Goal: Task Accomplishment & Management: Manage account settings

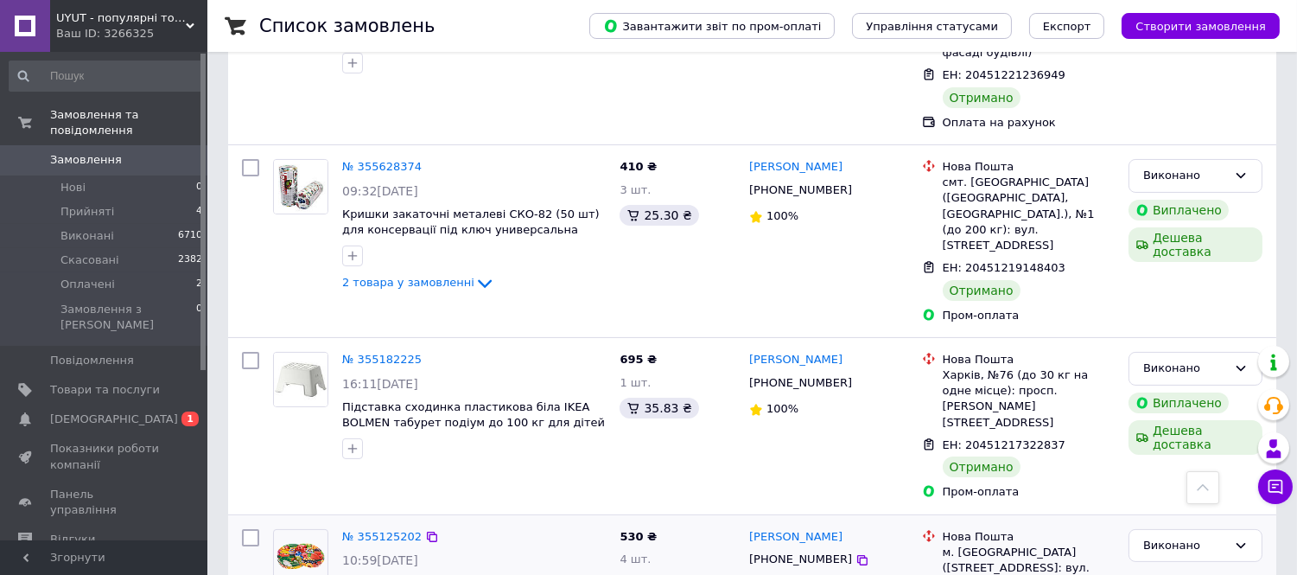
scroll to position [575, 0]
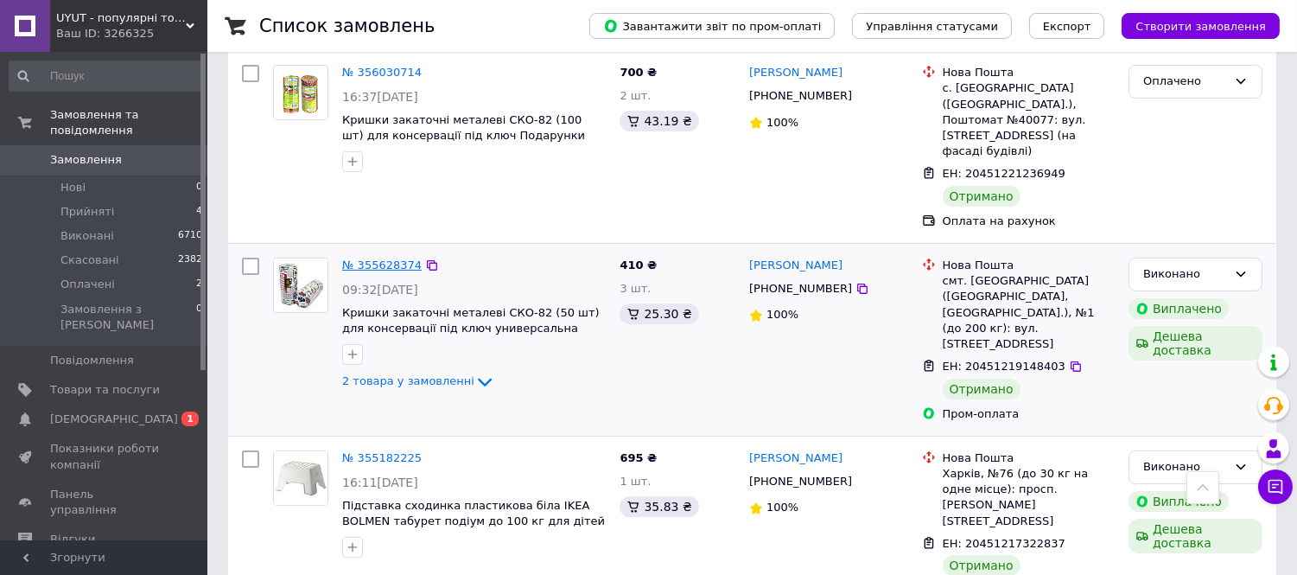
click at [393, 258] on link "№ 355628374" at bounding box center [381, 264] width 79 height 13
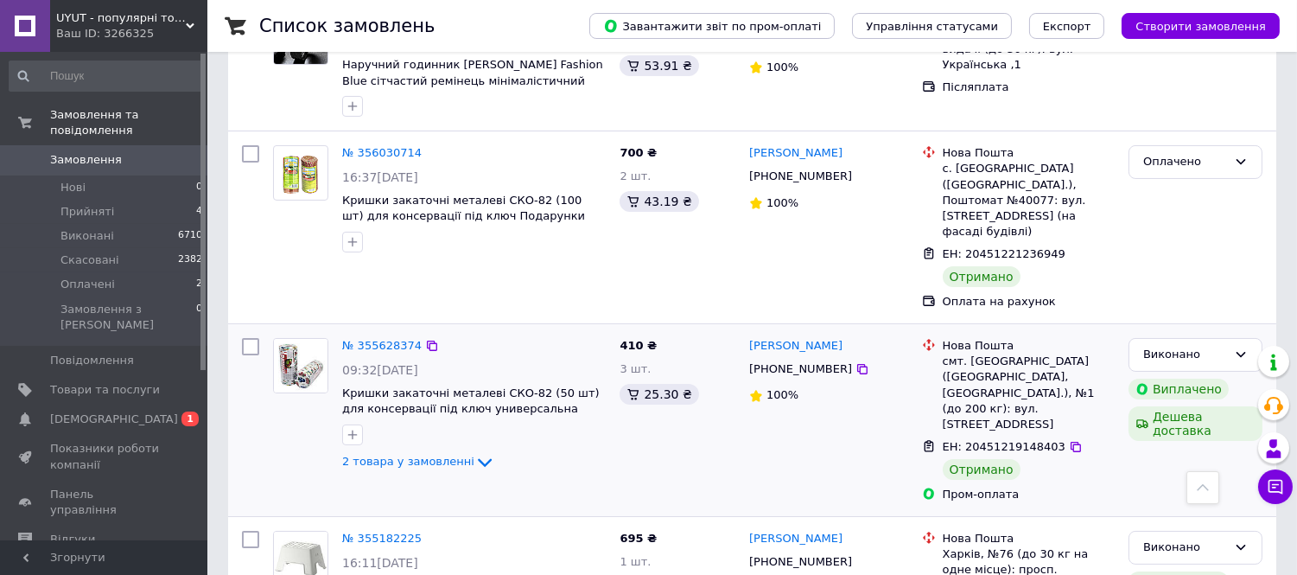
scroll to position [384, 0]
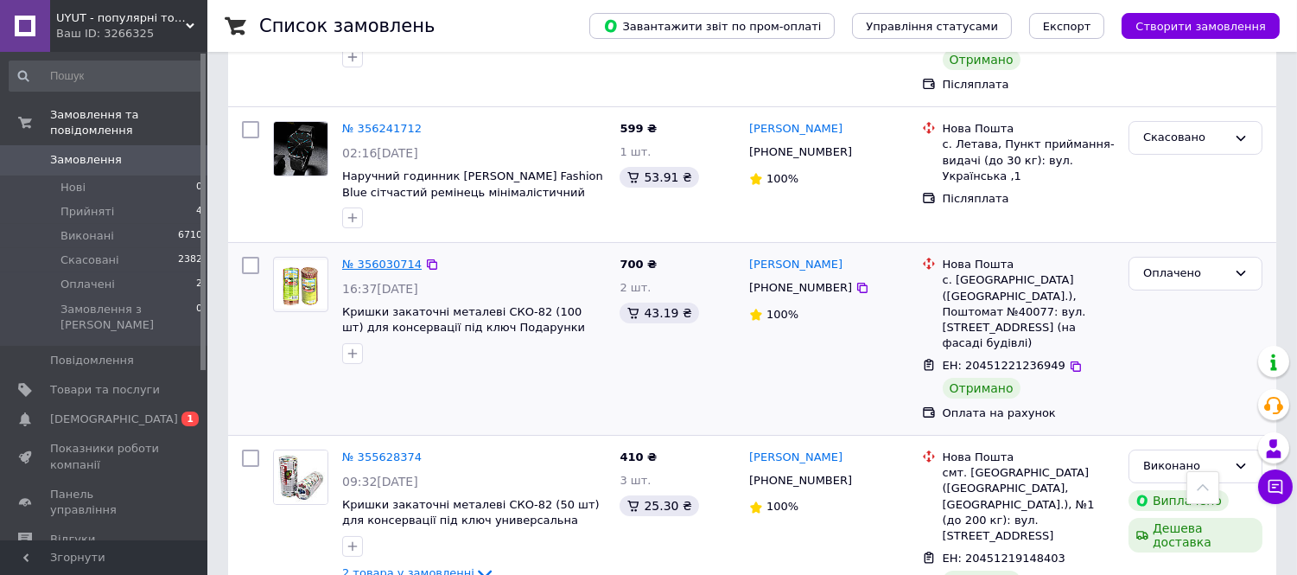
click at [403, 264] on link "№ 356030714" at bounding box center [381, 263] width 79 height 13
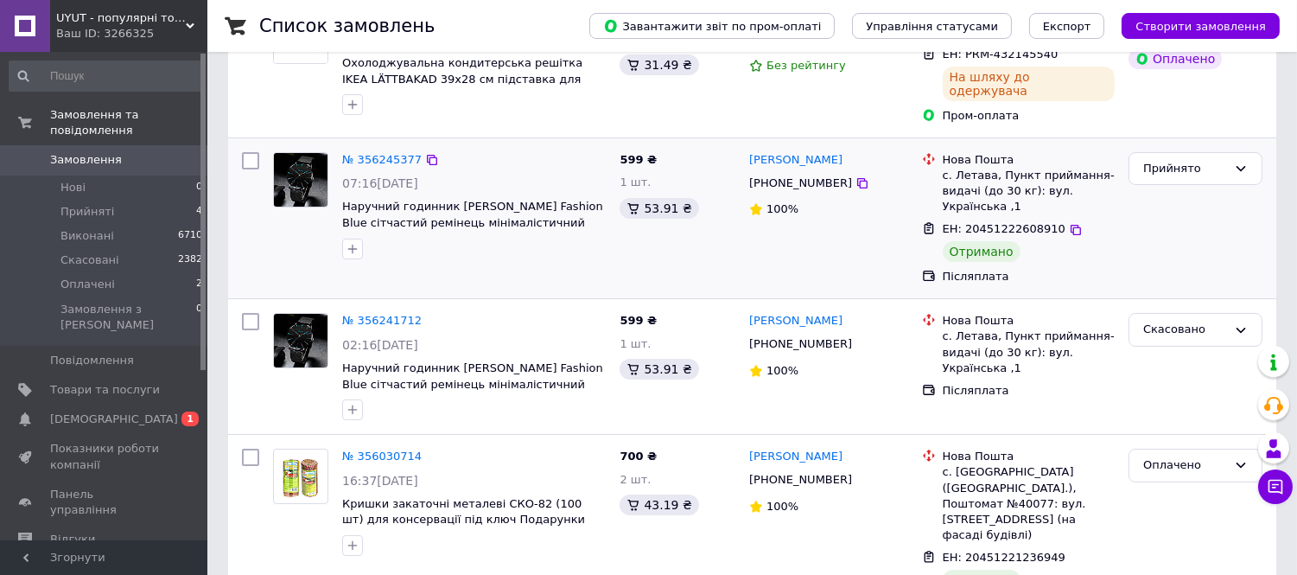
scroll to position [480, 0]
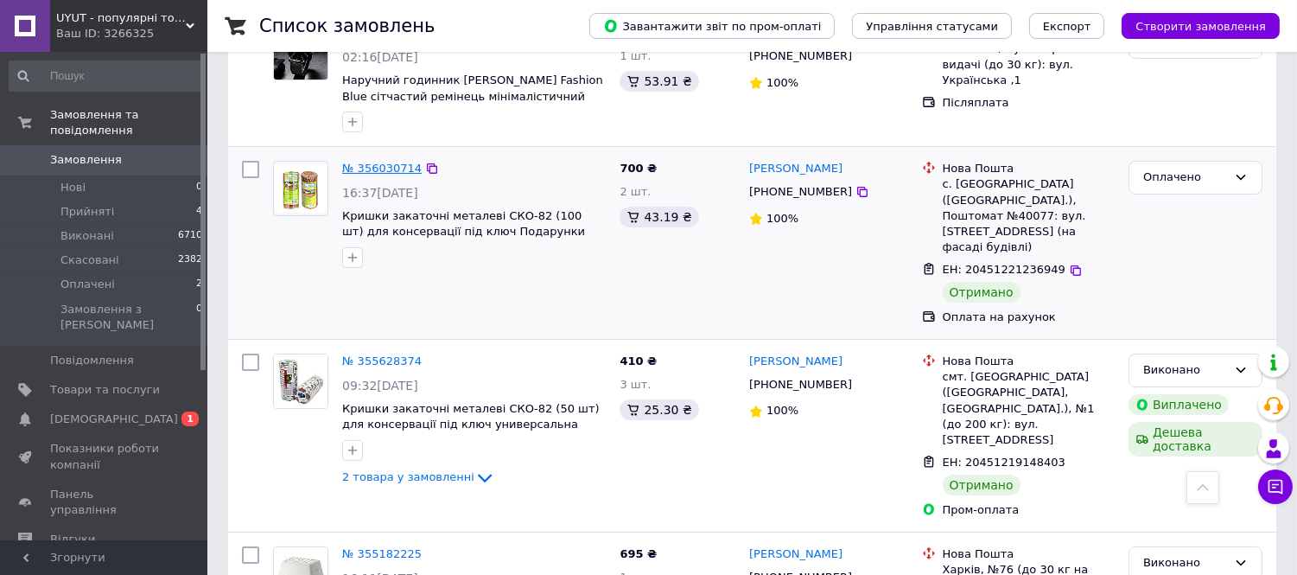
click at [383, 167] on link "№ 356030714" at bounding box center [381, 168] width 79 height 13
click at [385, 354] on link "№ 355628374" at bounding box center [381, 360] width 79 height 13
click at [386, 169] on link "№ 356030714" at bounding box center [381, 168] width 79 height 13
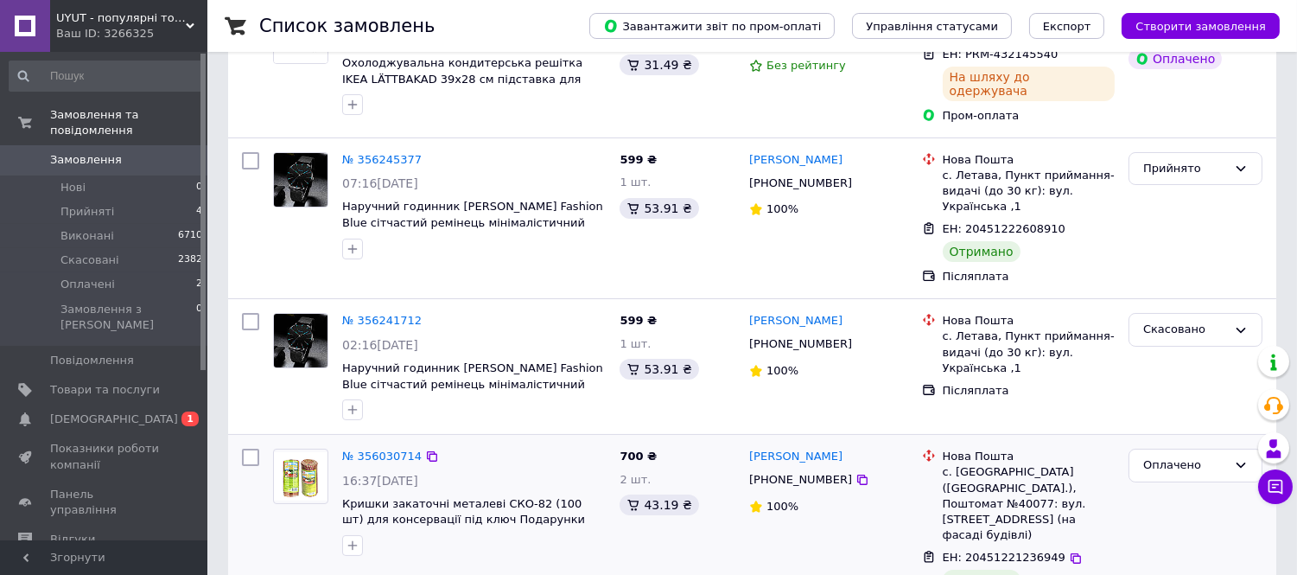
scroll to position [96, 0]
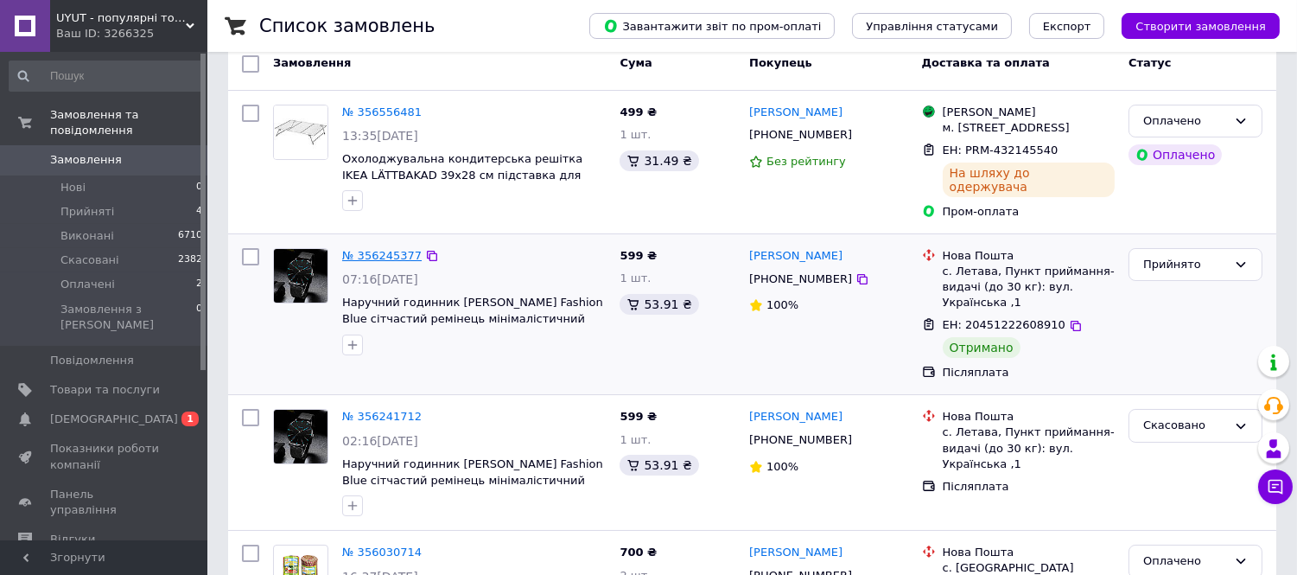
click at [391, 251] on link "№ 356245377" at bounding box center [381, 255] width 79 height 13
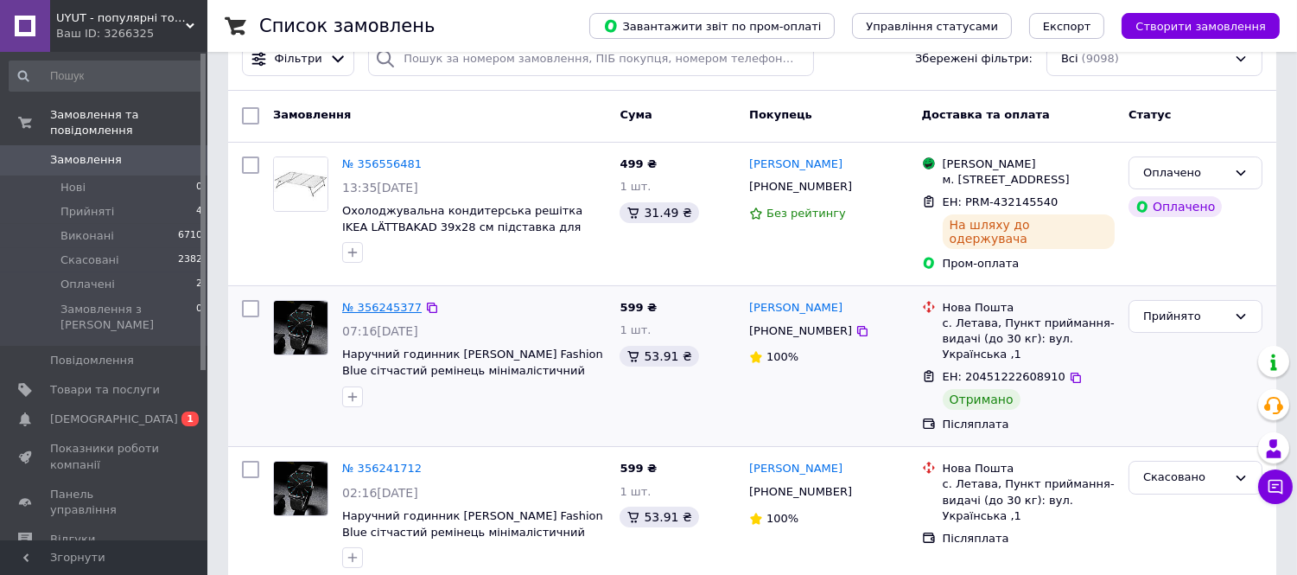
scroll to position [0, 0]
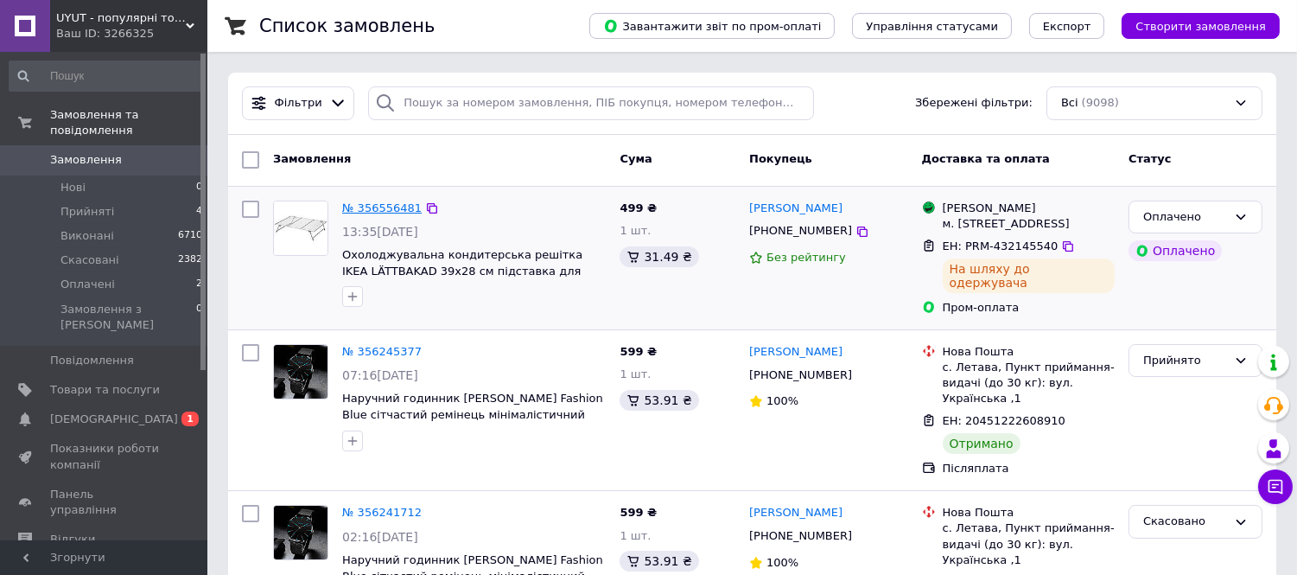
click at [391, 209] on link "№ 356556481" at bounding box center [381, 207] width 79 height 13
click at [117, 404] on link "Сповіщення 0 1" at bounding box center [106, 418] width 213 height 29
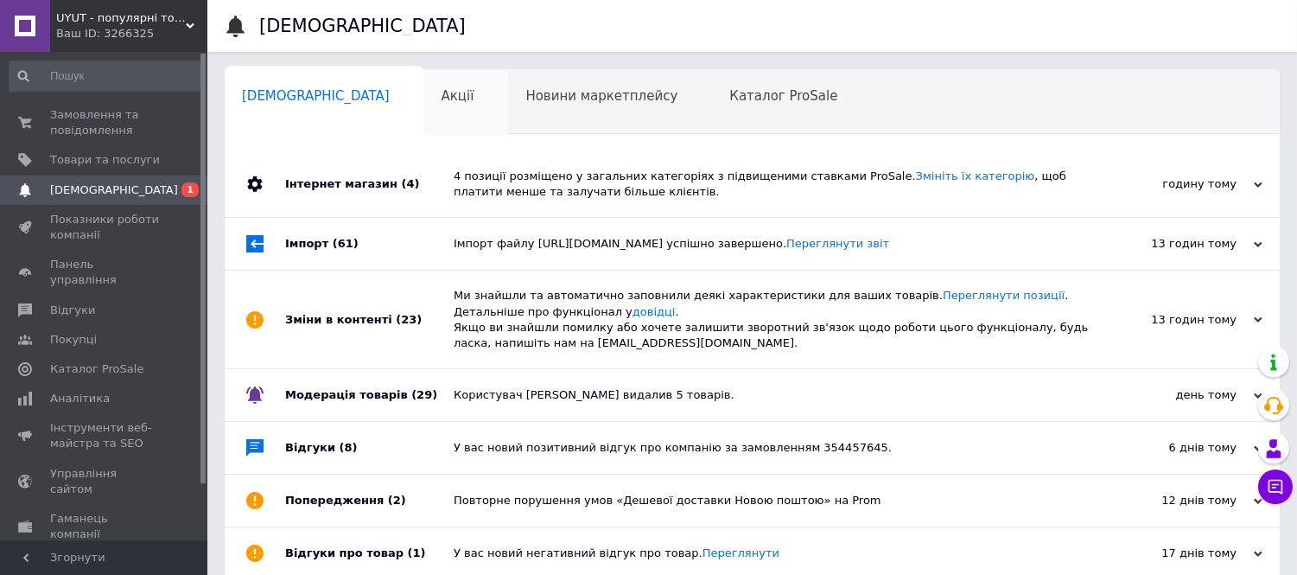
click at [442, 88] on span "Акції" at bounding box center [458, 96] width 33 height 16
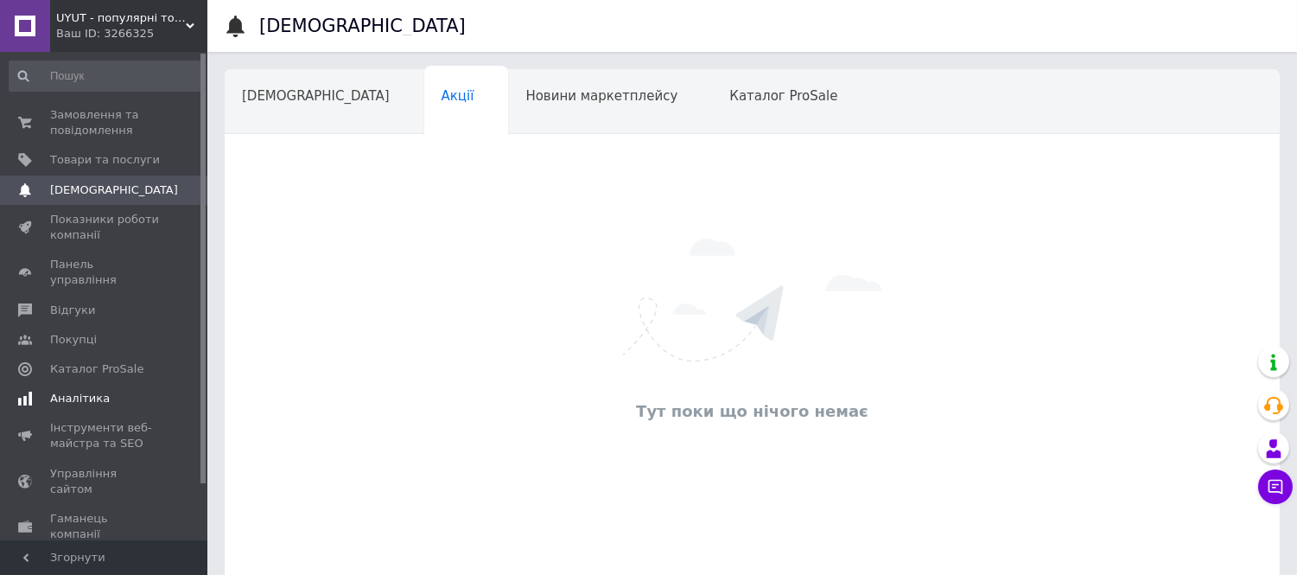
click at [82, 391] on span "Аналітика" at bounding box center [80, 399] width 60 height 16
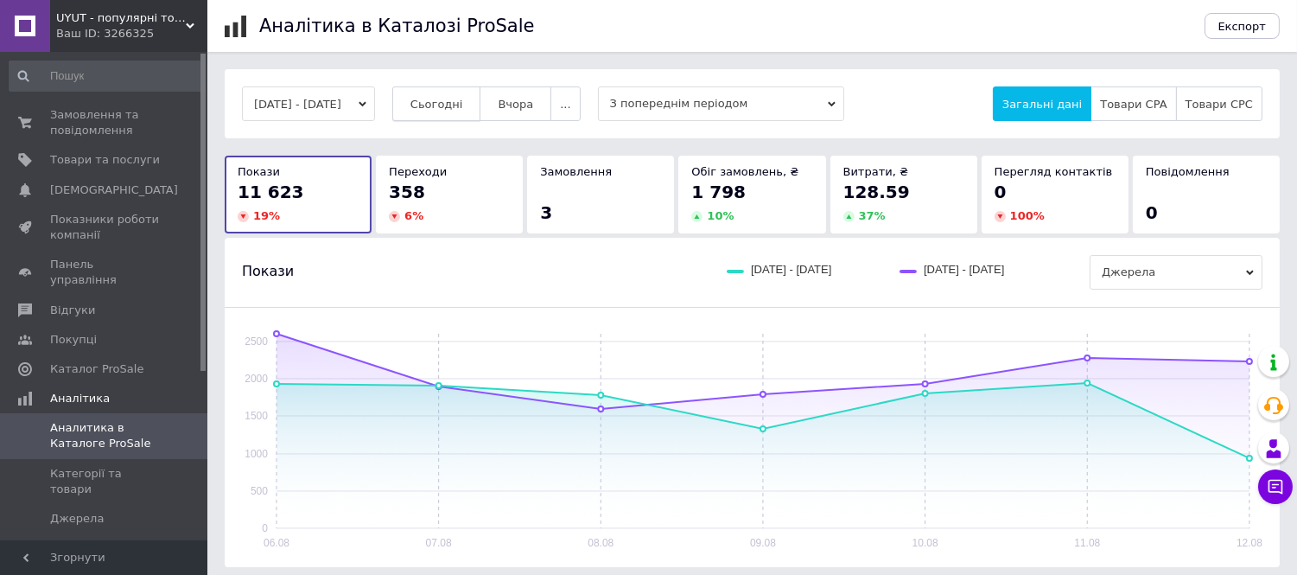
click at [459, 99] on span "Сьогодні" at bounding box center [436, 104] width 53 height 13
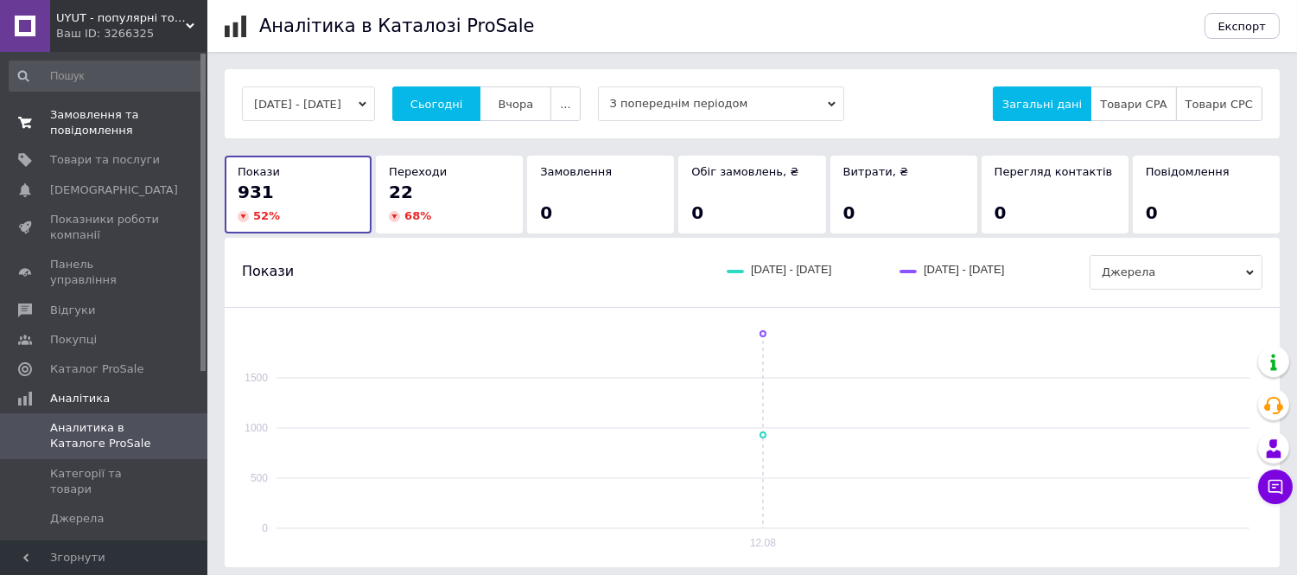
click at [121, 121] on span "Замовлення та повідомлення" at bounding box center [105, 122] width 110 height 31
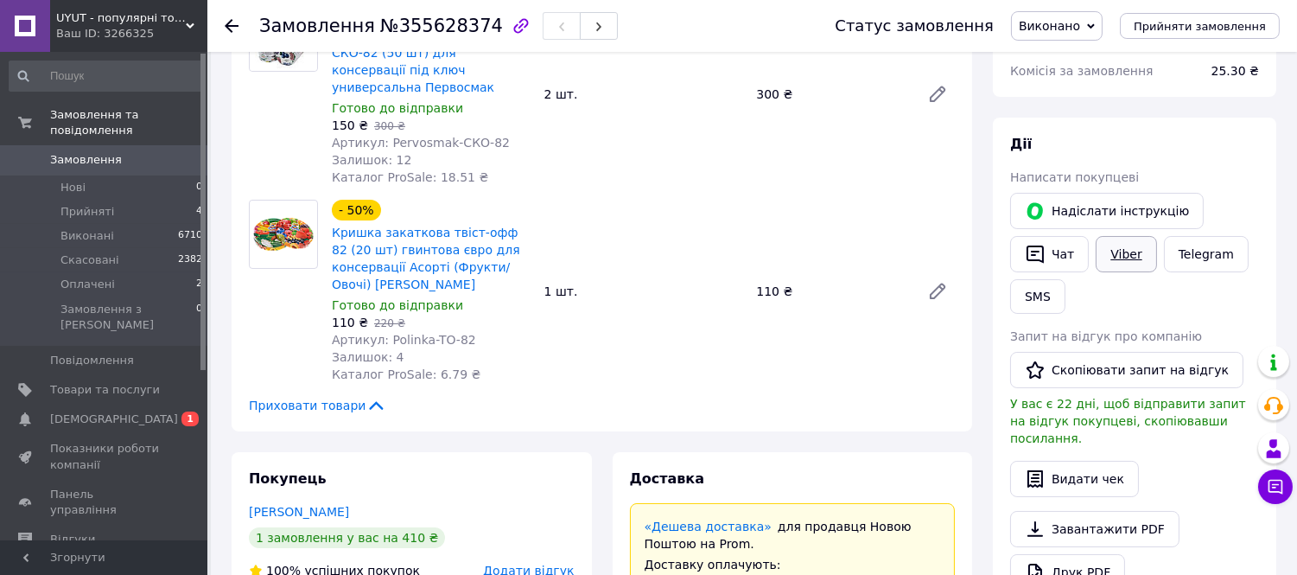
scroll to position [96, 0]
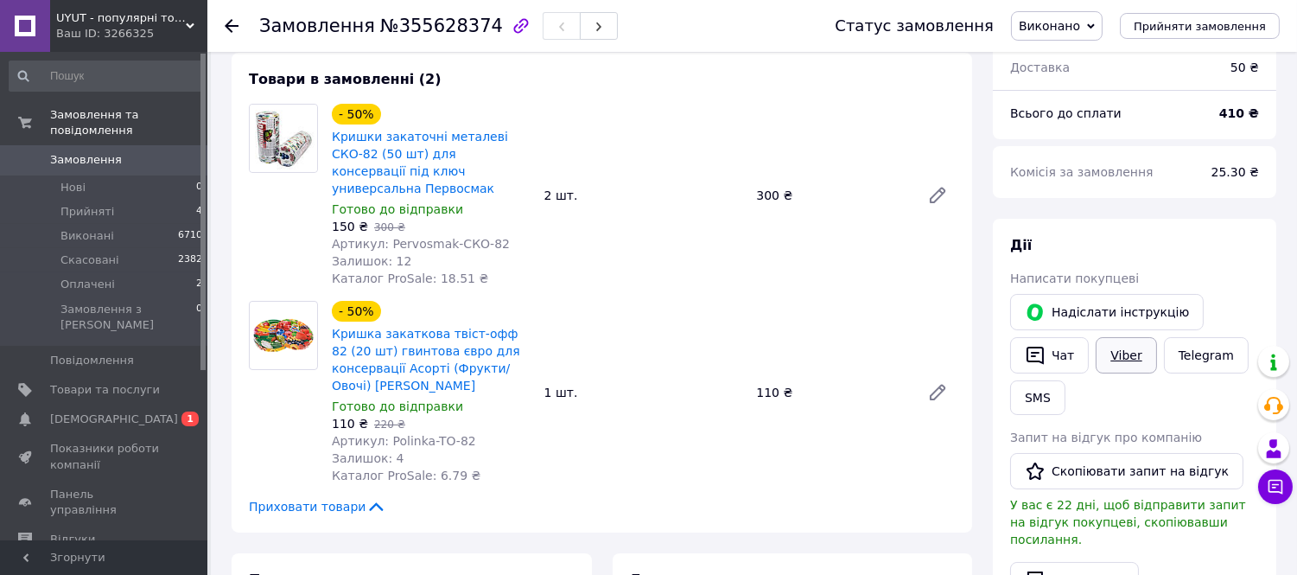
click at [1129, 360] on link "Viber" at bounding box center [1126, 355] width 60 height 36
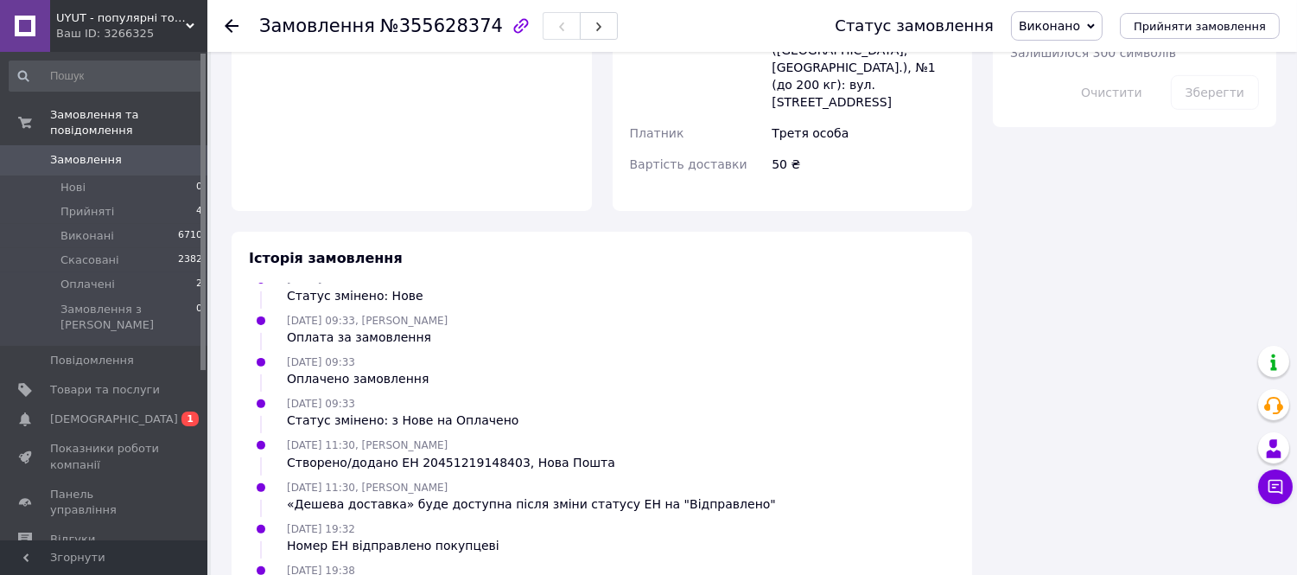
scroll to position [1273, 0]
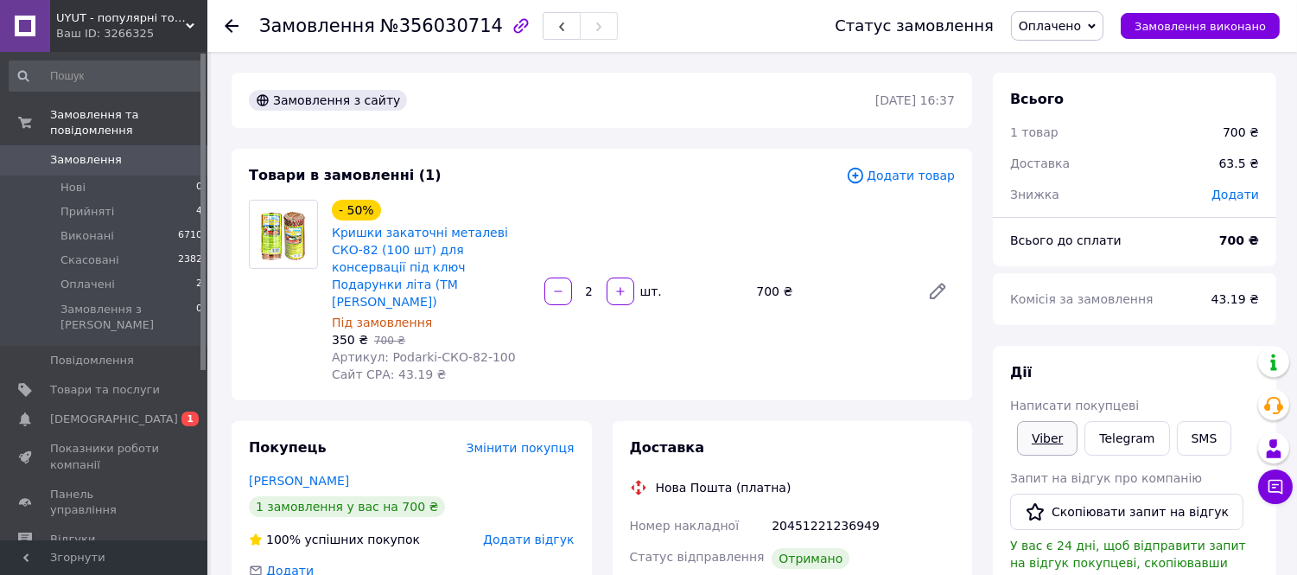
click at [1043, 435] on link "Viber" at bounding box center [1047, 438] width 60 height 35
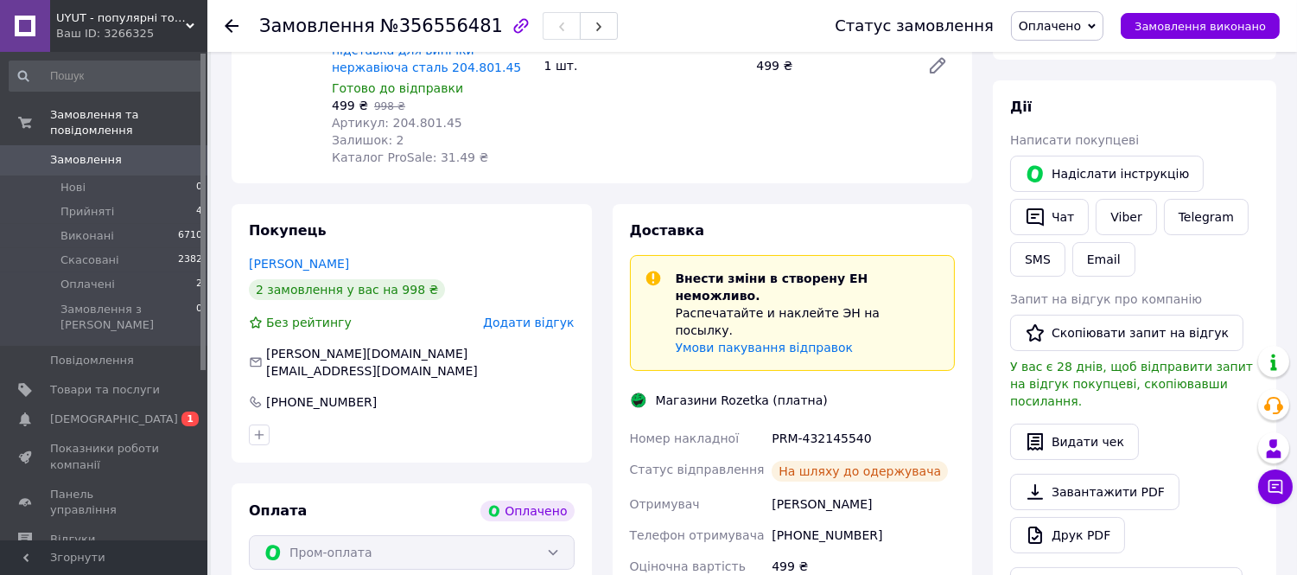
scroll to position [192, 0]
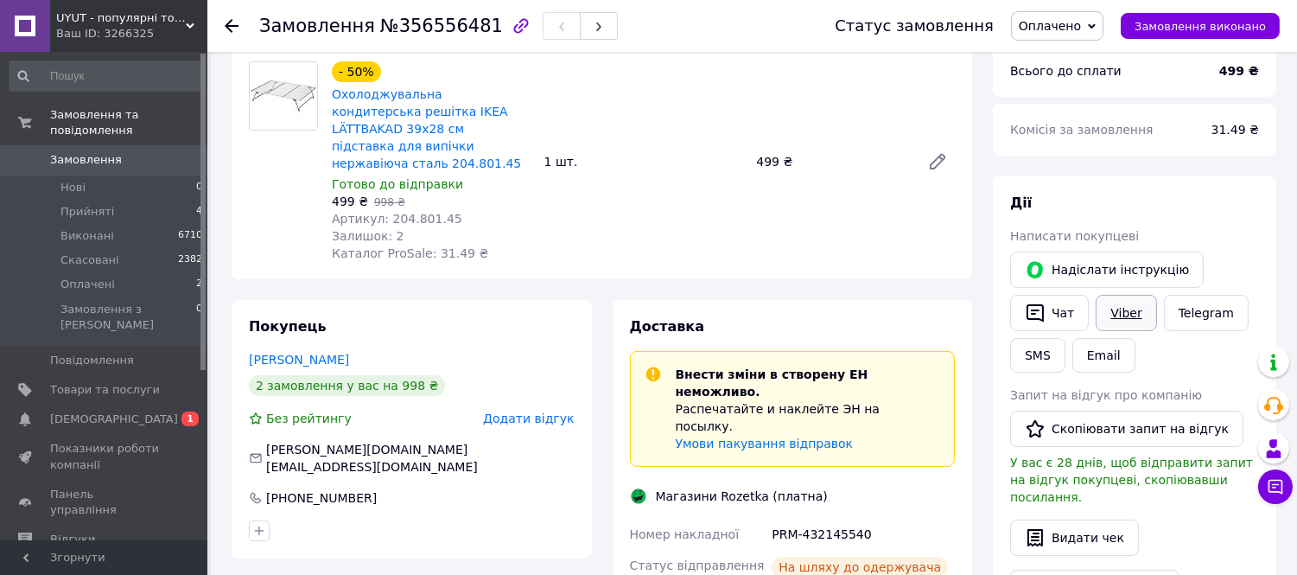
click at [1118, 307] on link "Viber" at bounding box center [1126, 313] width 60 height 36
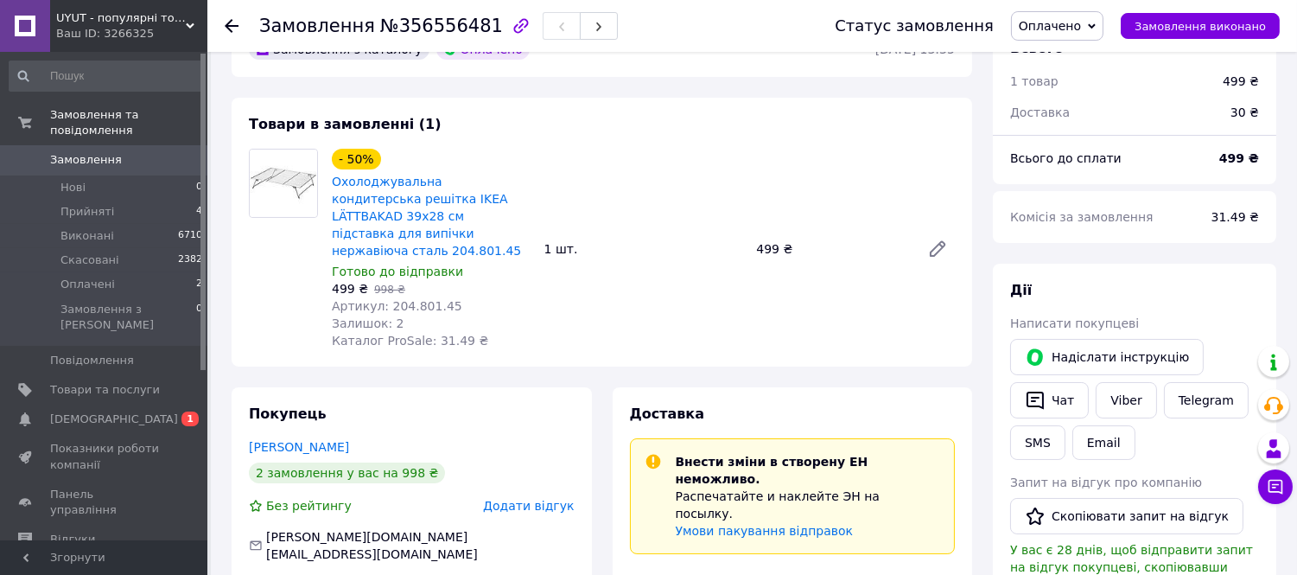
scroll to position [0, 0]
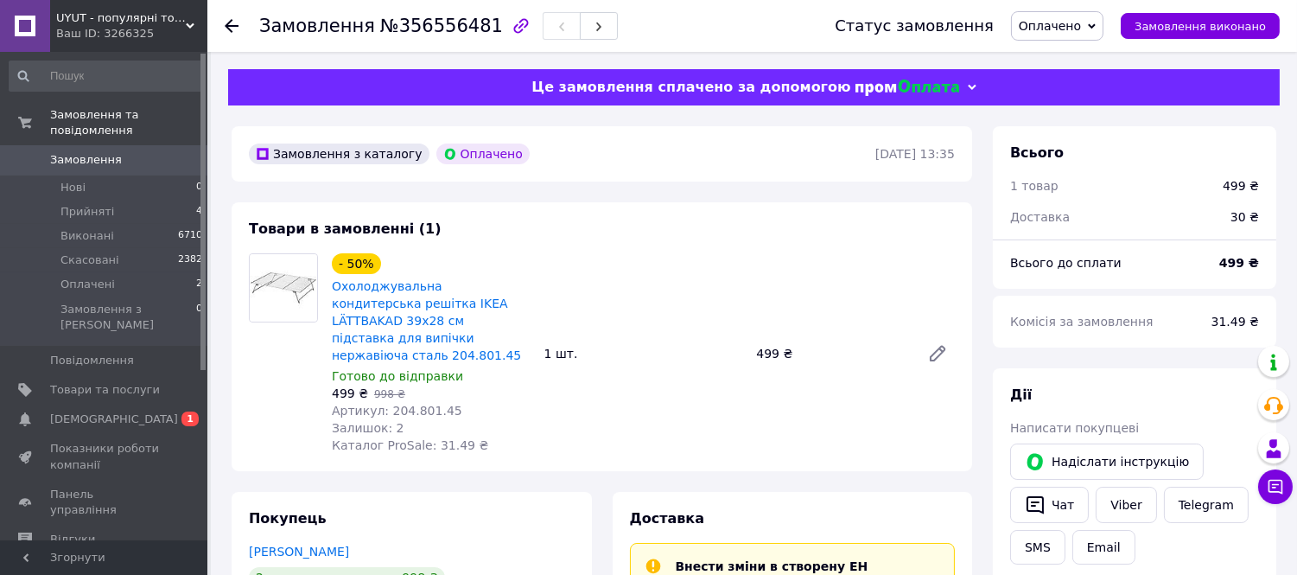
click at [415, 24] on span "№356556481" at bounding box center [441, 26] width 123 height 21
copy span "356556481"
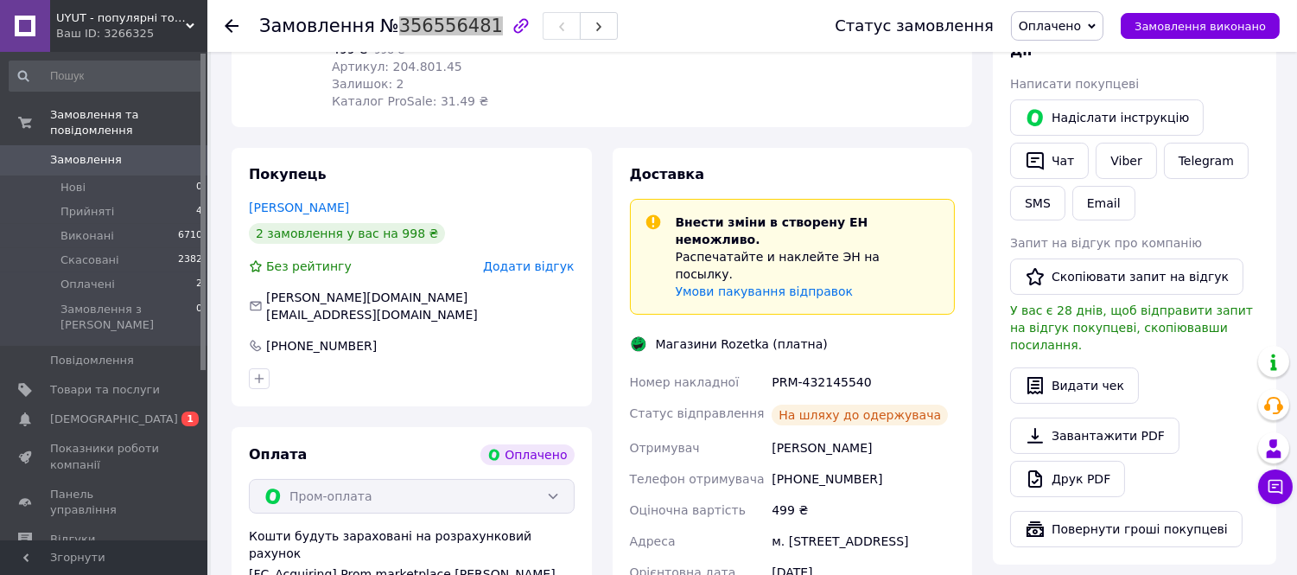
scroll to position [384, 0]
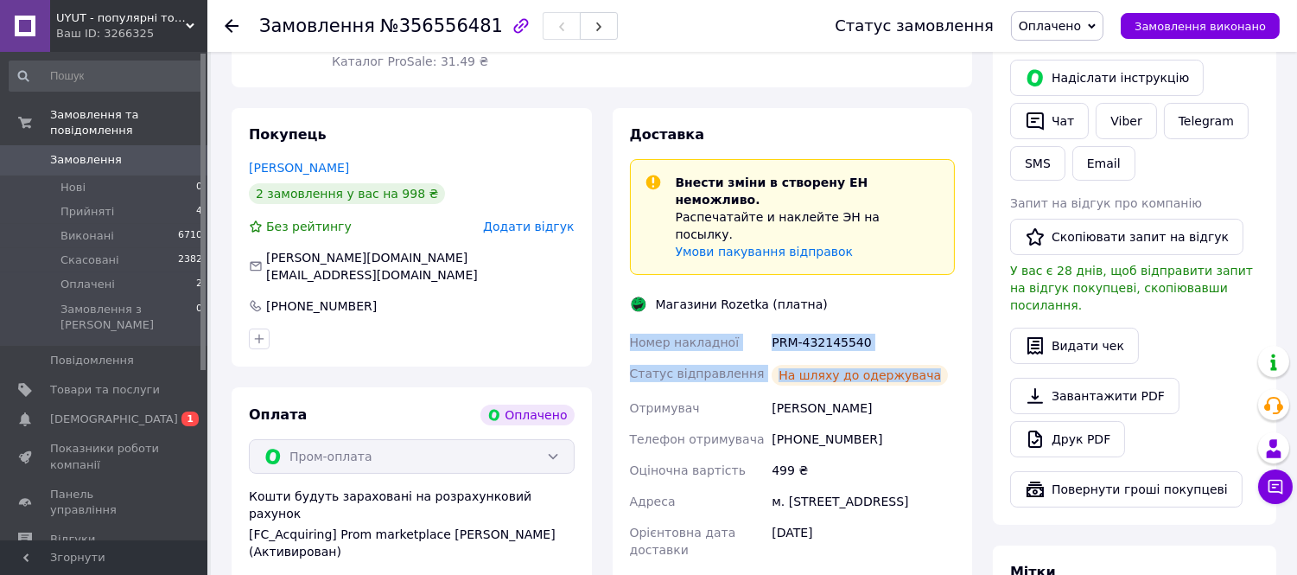
drag, startPoint x: 918, startPoint y: 322, endPoint x: 632, endPoint y: 285, distance: 289.2
click at [632, 327] on div "Номер накладної PRM-432145540 Статус відправлення На шляху до одержувача Отриму…" at bounding box center [792, 494] width 333 height 335
copy div "Номер накладної PRM-432145540 Статус відправлення На шляху до одержувача"
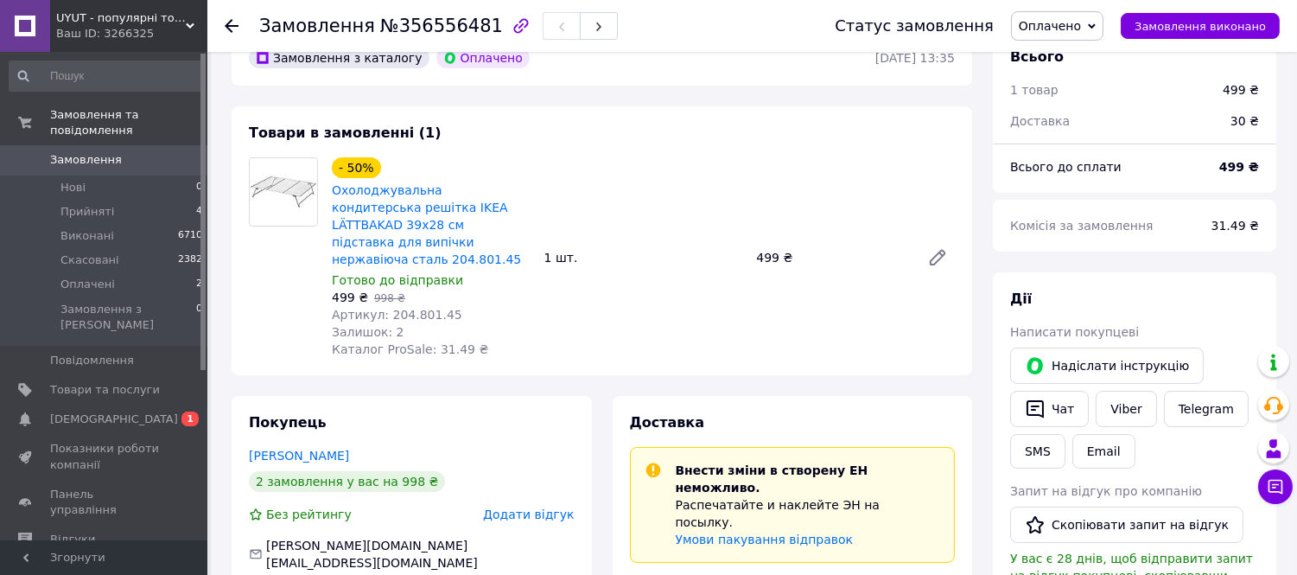
scroll to position [0, 0]
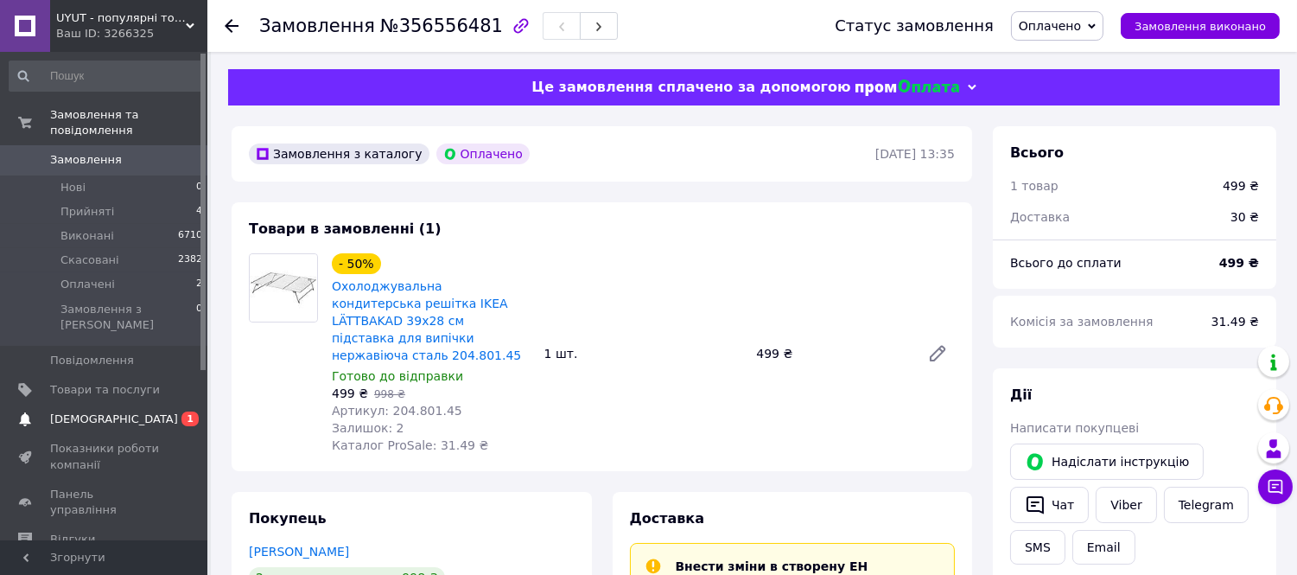
click at [124, 411] on span "[DEMOGRAPHIC_DATA]" at bounding box center [105, 419] width 110 height 16
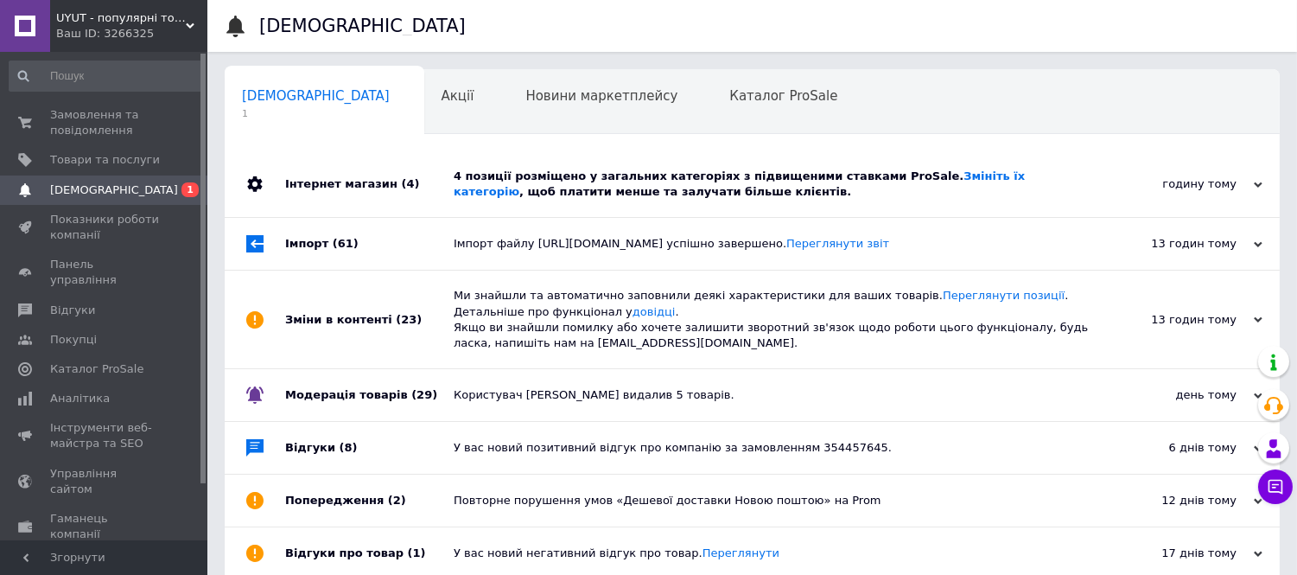
click at [427, 203] on div "Інтернет магазин (4)" at bounding box center [369, 184] width 168 height 66
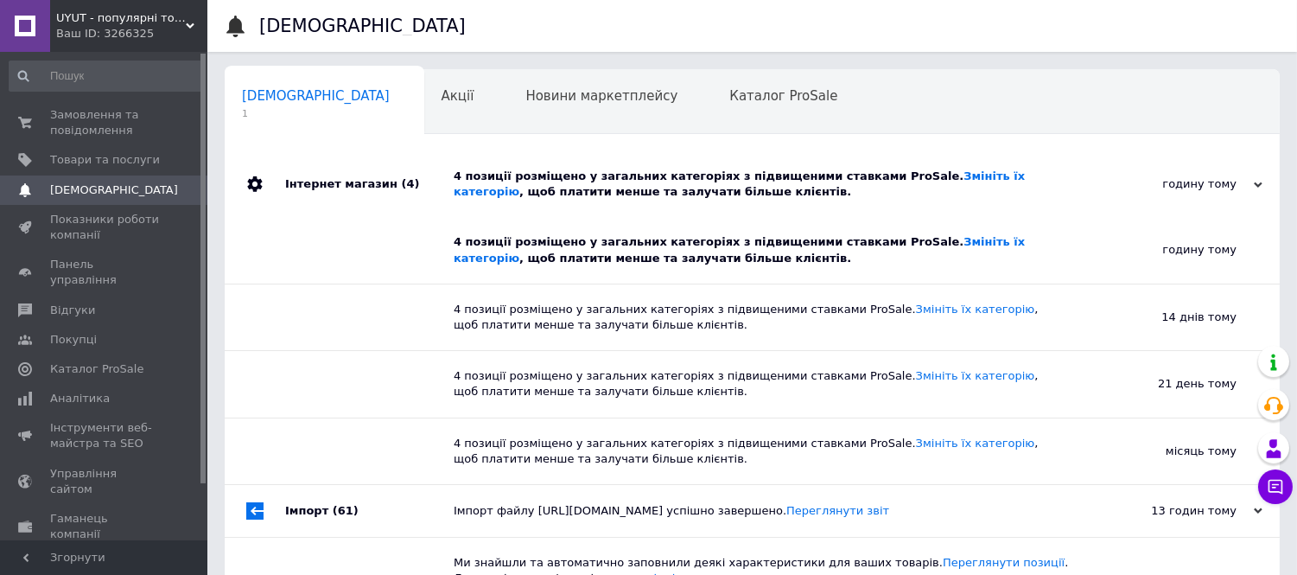
click at [426, 201] on div "Інтернет магазин (4)" at bounding box center [369, 184] width 168 height 66
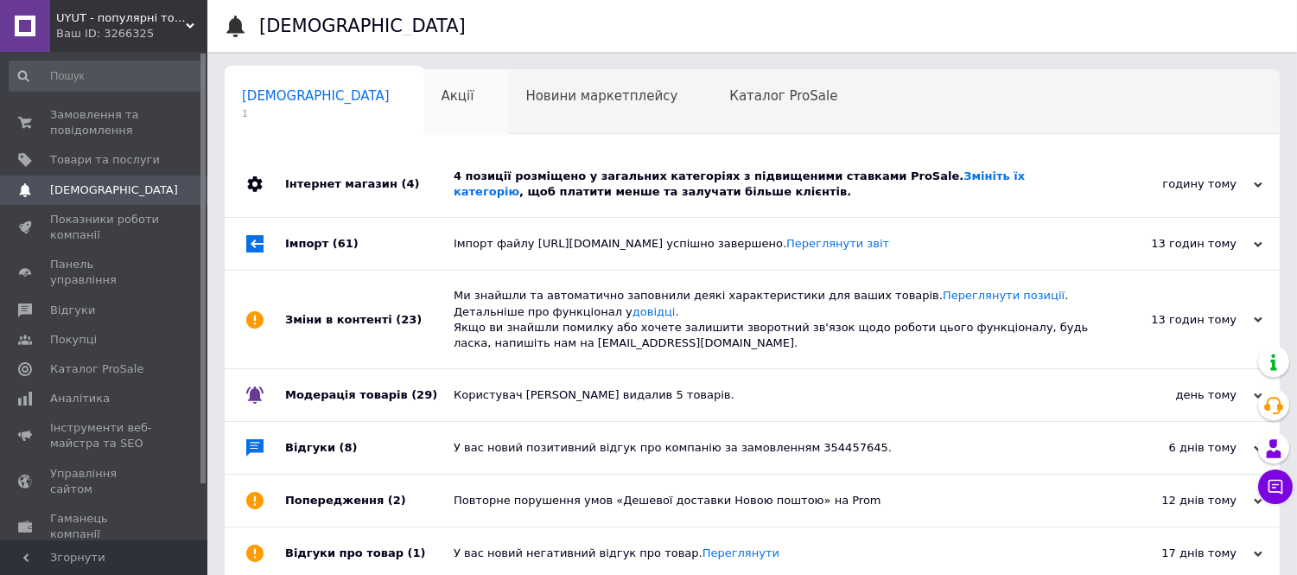
click at [424, 114] on div "Акції 0" at bounding box center [466, 103] width 85 height 66
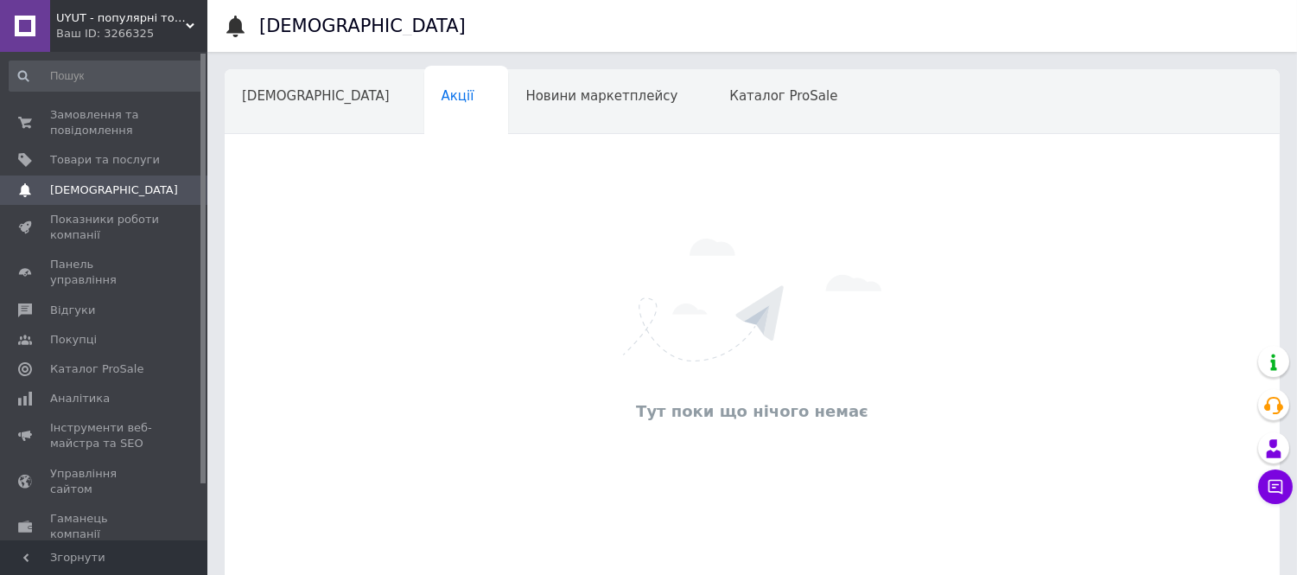
click at [508, 119] on div "Новини маркетплейсу" at bounding box center [610, 103] width 204 height 66
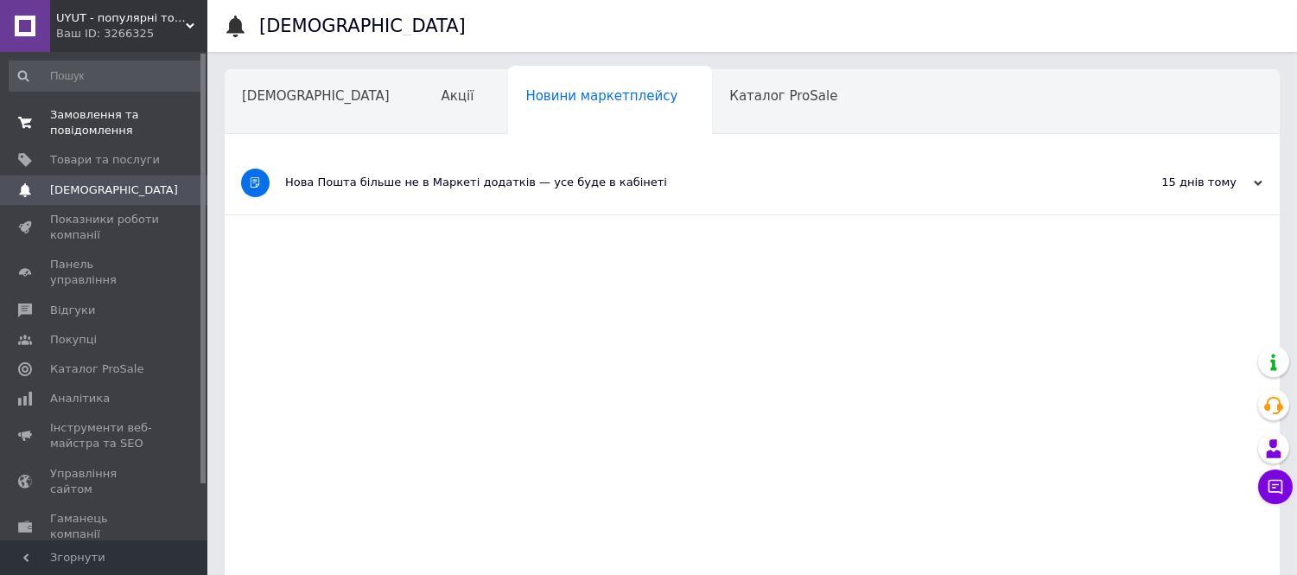
click at [115, 124] on span "Замовлення та повідомлення" at bounding box center [105, 122] width 110 height 31
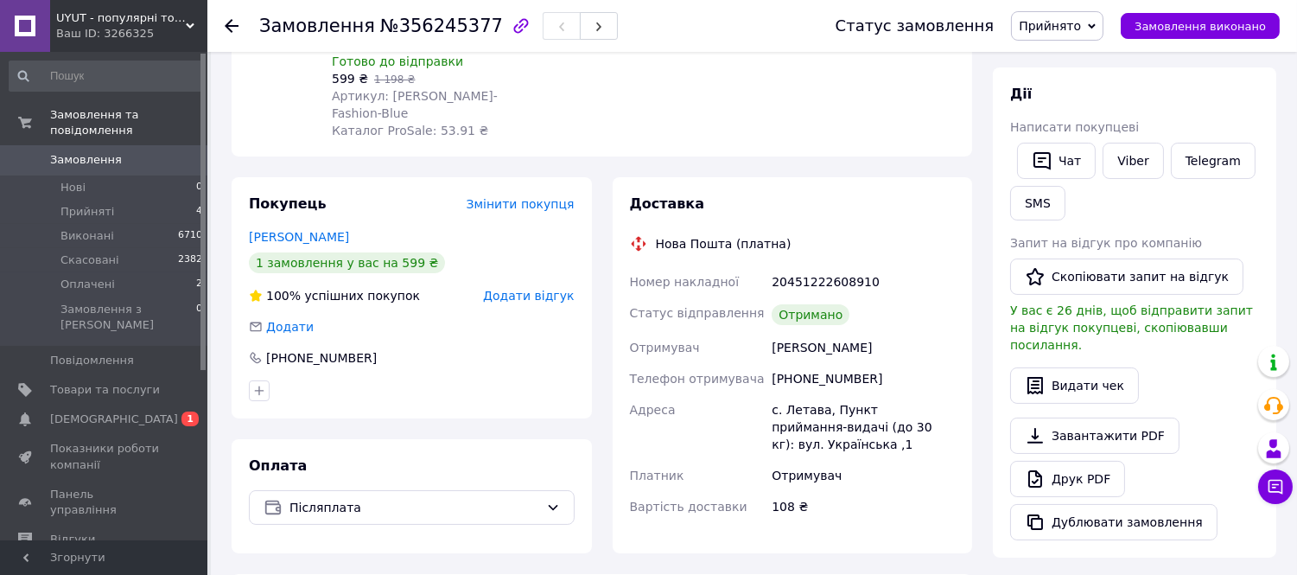
scroll to position [96, 0]
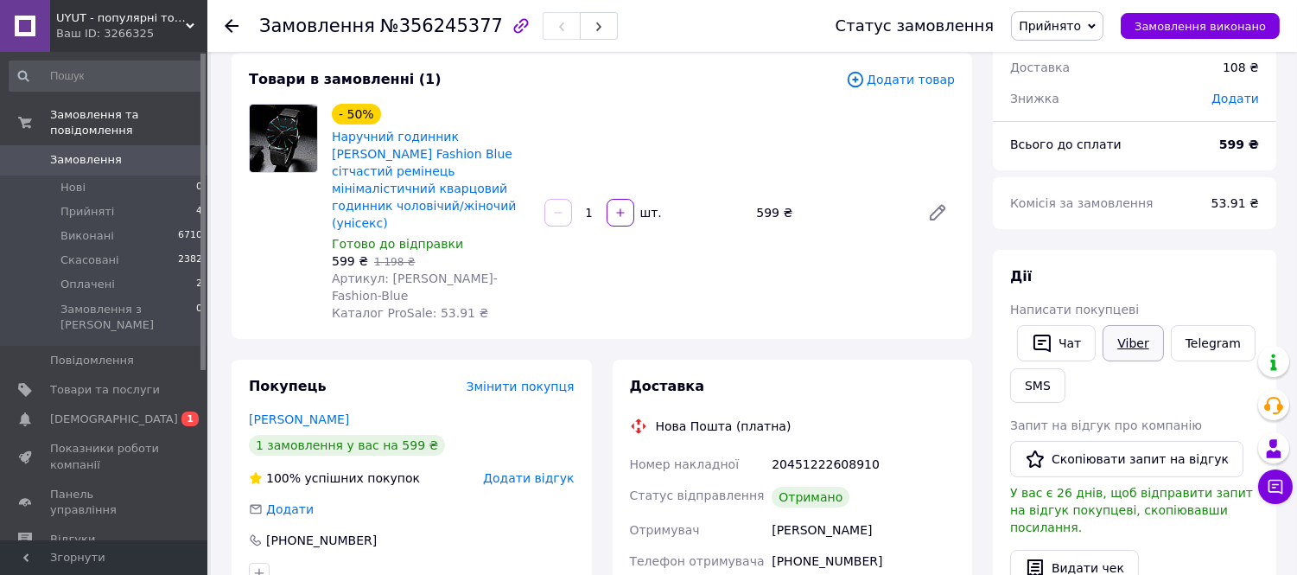
click at [1124, 344] on link "Viber" at bounding box center [1132, 343] width 60 height 36
click at [441, 26] on span "№356245377" at bounding box center [441, 26] width 123 height 21
copy span "356245377"
